Goal: Task Accomplishment & Management: Use online tool/utility

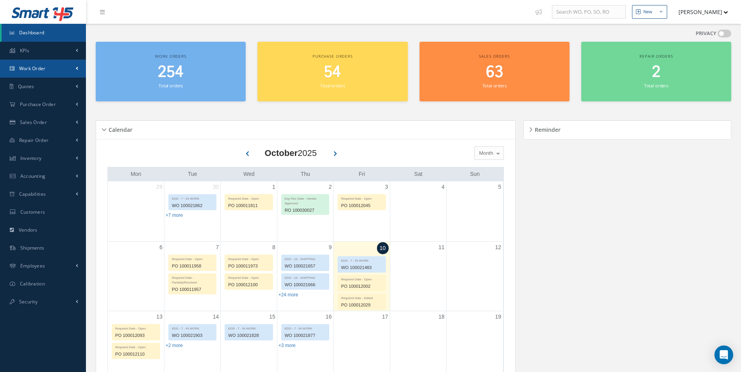
click at [42, 68] on span "Work Order" at bounding box center [32, 68] width 27 height 7
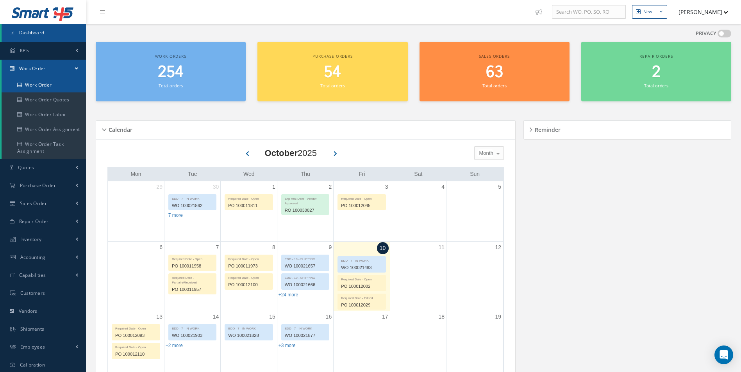
click at [36, 82] on link "Work Order" at bounding box center [44, 85] width 84 height 15
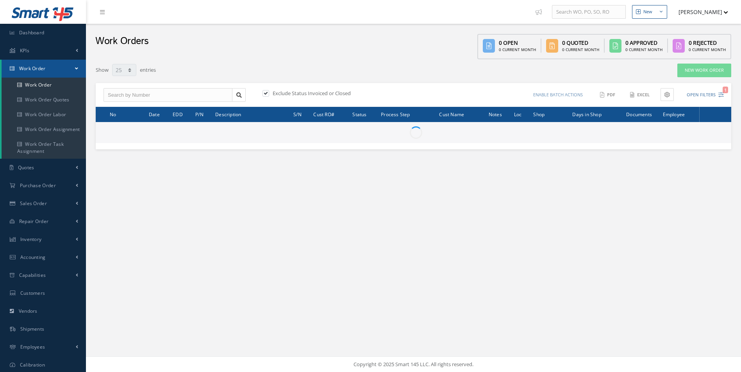
select select "25"
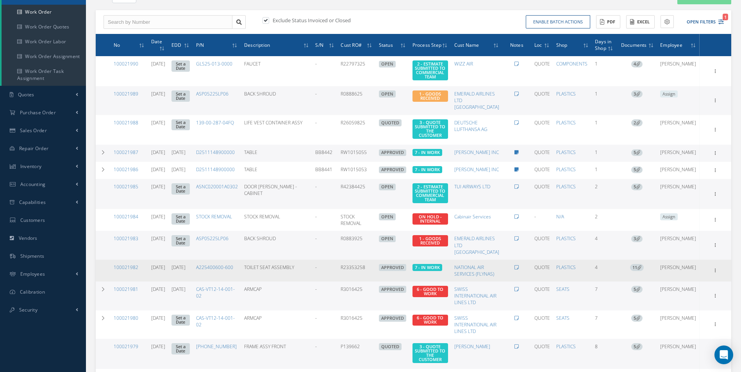
scroll to position [78, 0]
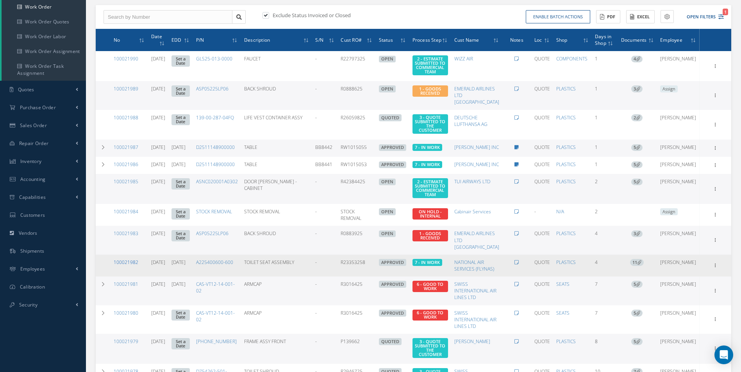
click at [127, 266] on link "100021982" at bounding box center [126, 262] width 25 height 7
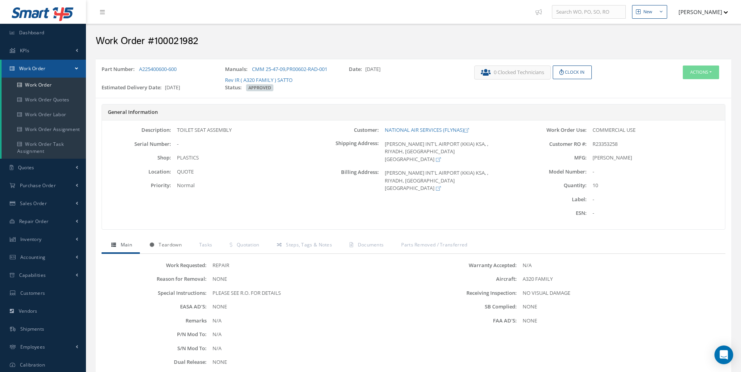
click at [171, 244] on span "Teardown" at bounding box center [169, 245] width 23 height 7
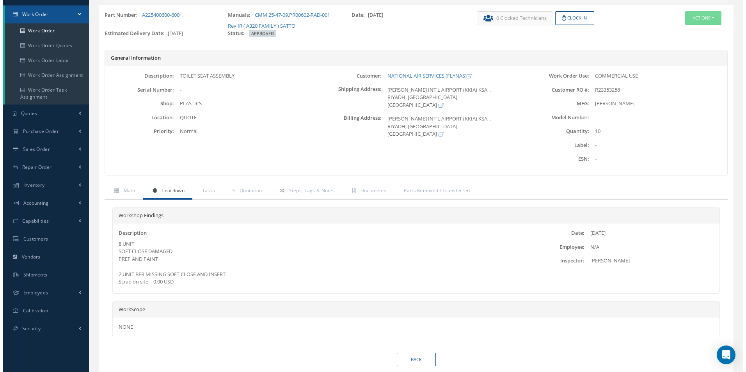
scroll to position [41, 0]
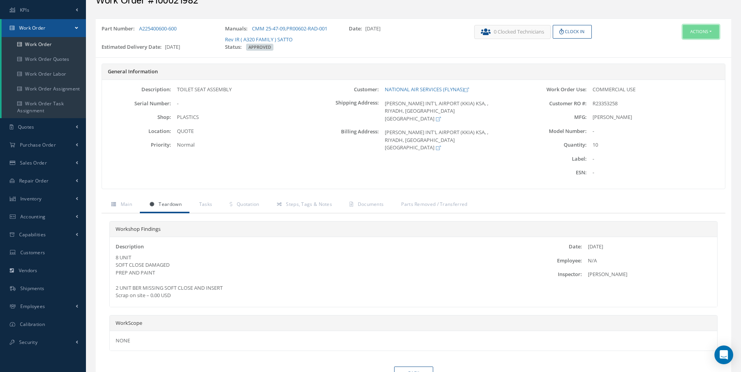
click at [702, 30] on button "Actions" at bounding box center [700, 32] width 36 height 14
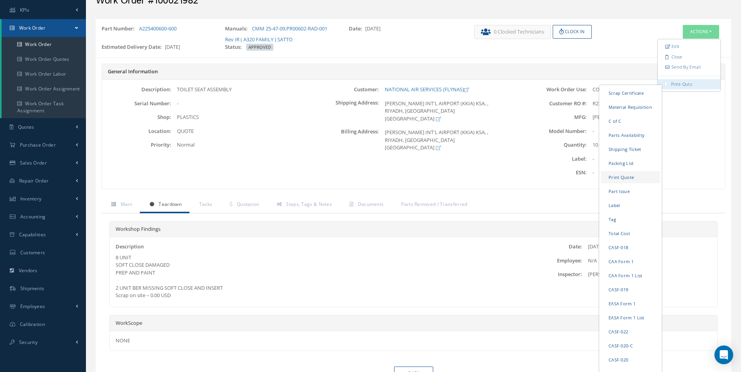
click at [621, 176] on link "Print Quote" at bounding box center [629, 177] width 59 height 12
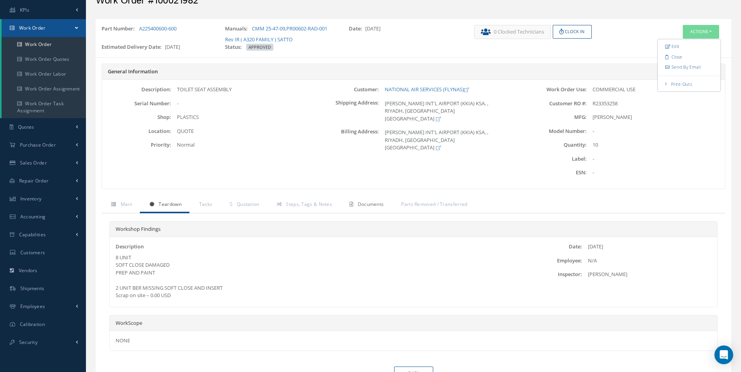
click at [370, 205] on span "Documents" at bounding box center [371, 204] width 26 height 7
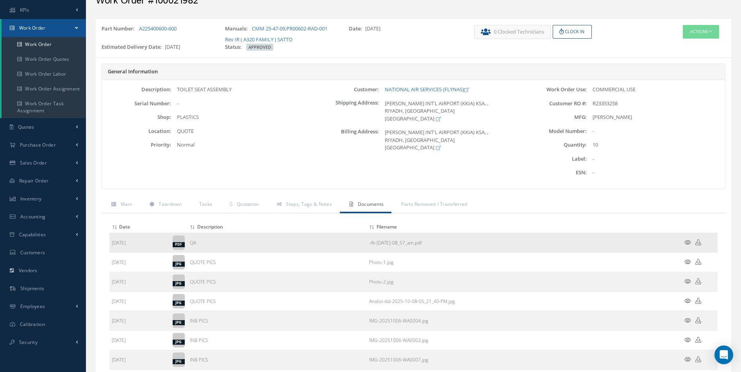
click at [688, 243] on icon at bounding box center [687, 243] width 7 height 6
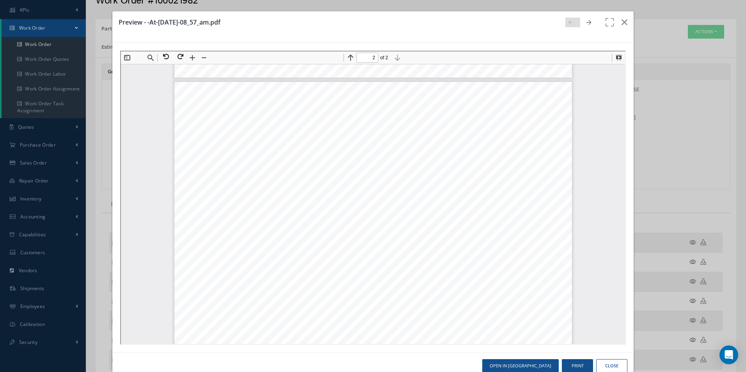
scroll to position [589, 0]
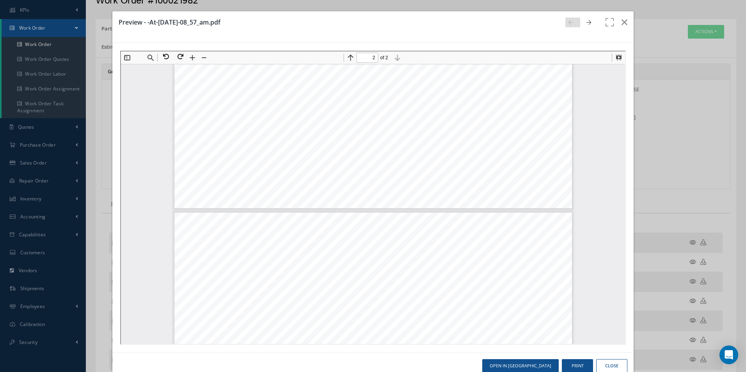
type input "1"
